Goal: Navigation & Orientation: Find specific page/section

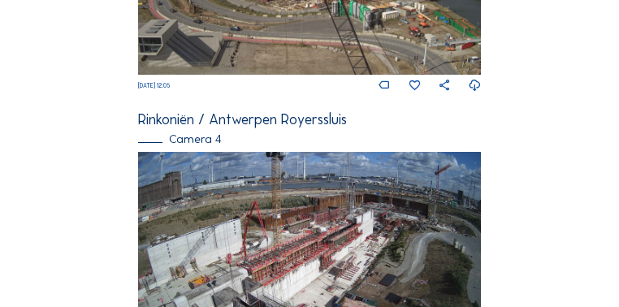
scroll to position [1215, 0]
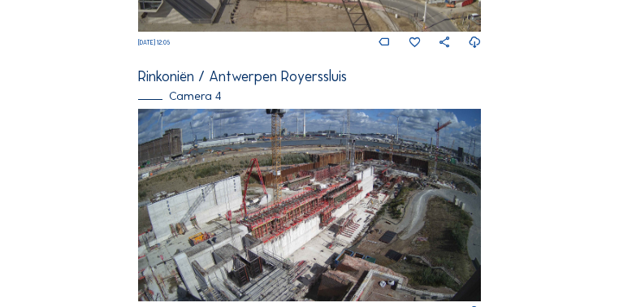
click at [268, 227] on img at bounding box center [309, 205] width 342 height 193
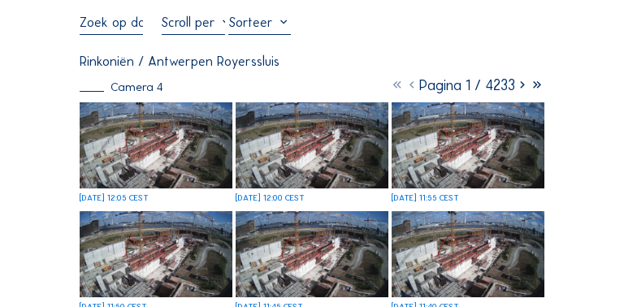
scroll to position [65, 0]
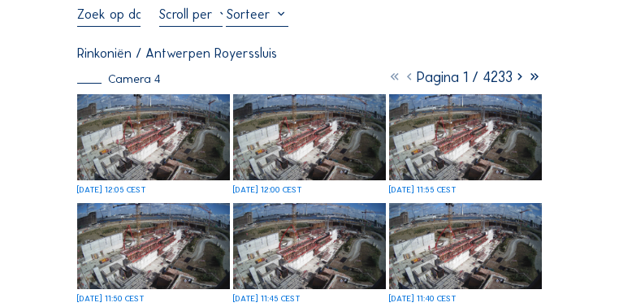
click at [180, 159] on img at bounding box center [153, 137] width 153 height 86
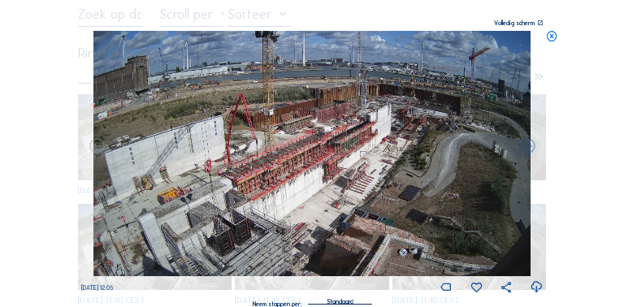
click at [538, 24] on icon at bounding box center [540, 23] width 6 height 6
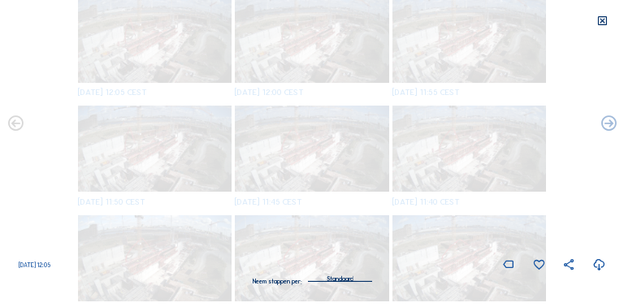
scroll to position [0, 0]
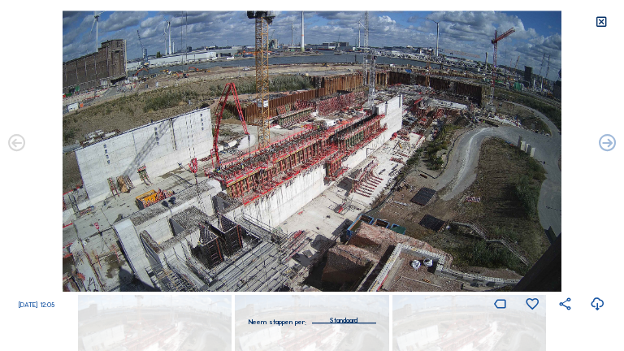
click at [602, 24] on icon at bounding box center [602, 22] width 14 height 14
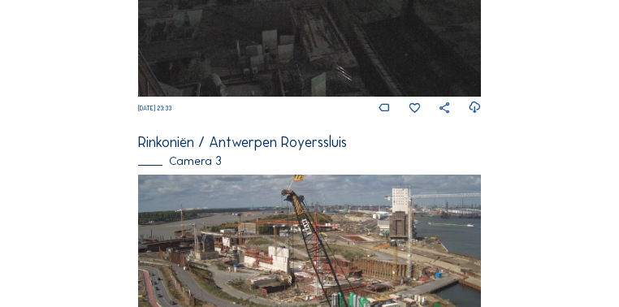
scroll to position [780, 0]
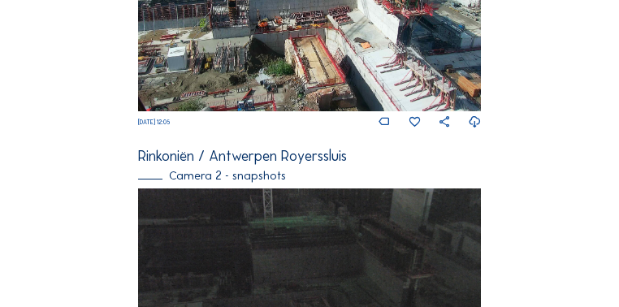
scroll to position [455, 0]
